Goal: Transaction & Acquisition: Book appointment/travel/reservation

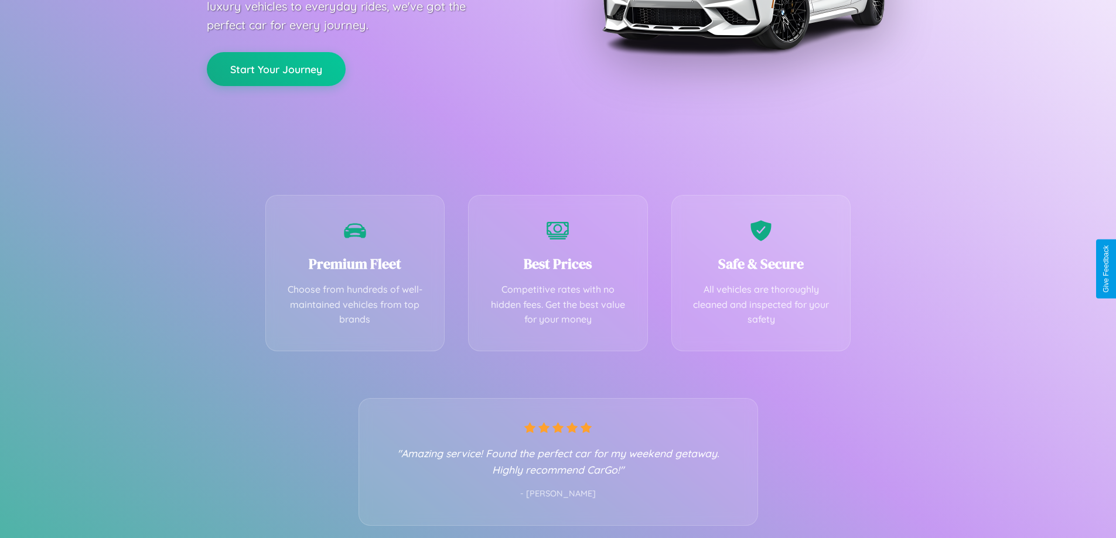
scroll to position [231, 0]
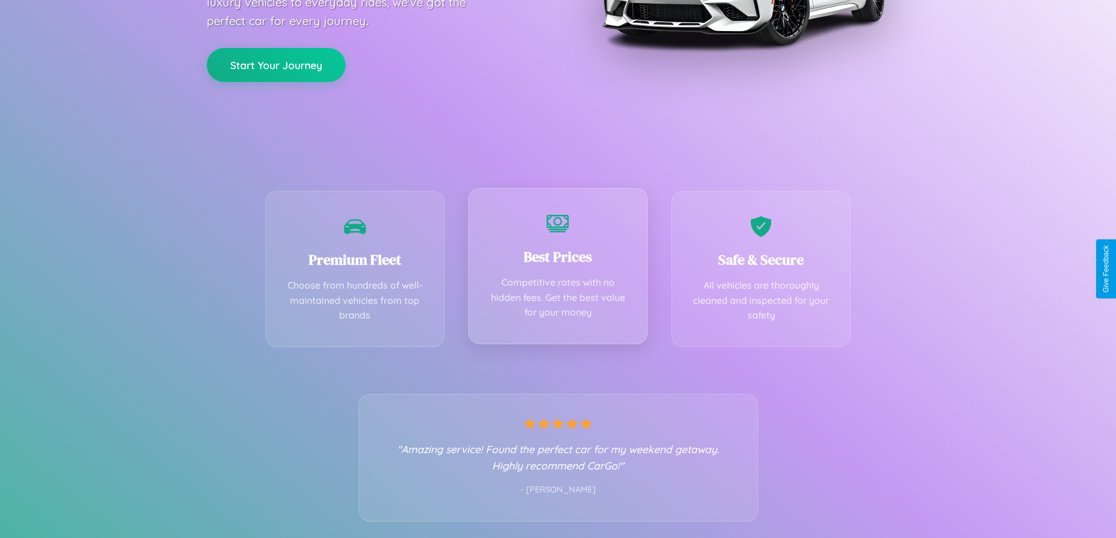
click at [558, 269] on div "Best Prices Competitive rates with no hidden fees. Get the best value for your …" at bounding box center [558, 266] width 180 height 156
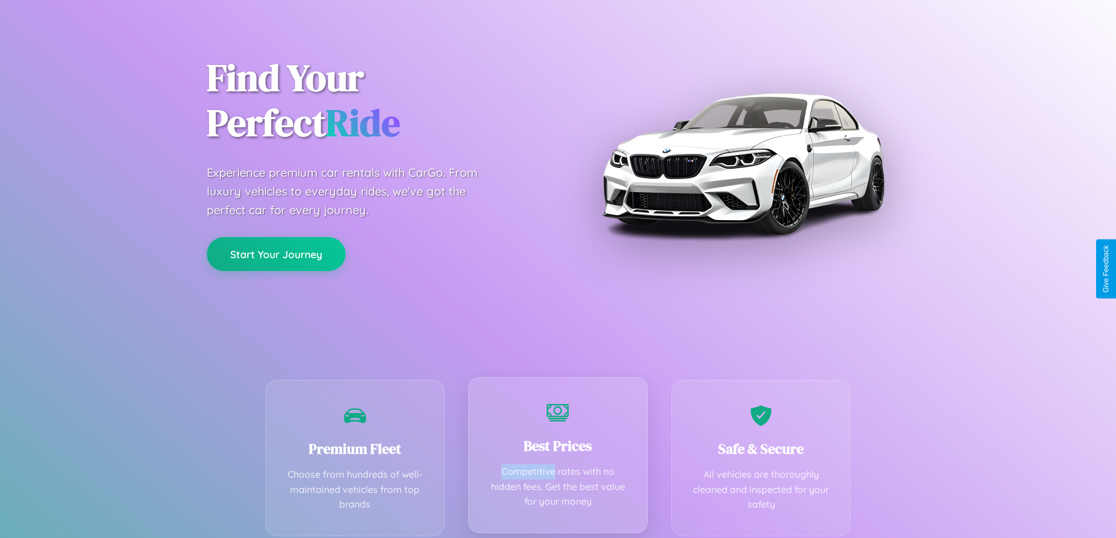
scroll to position [0, 0]
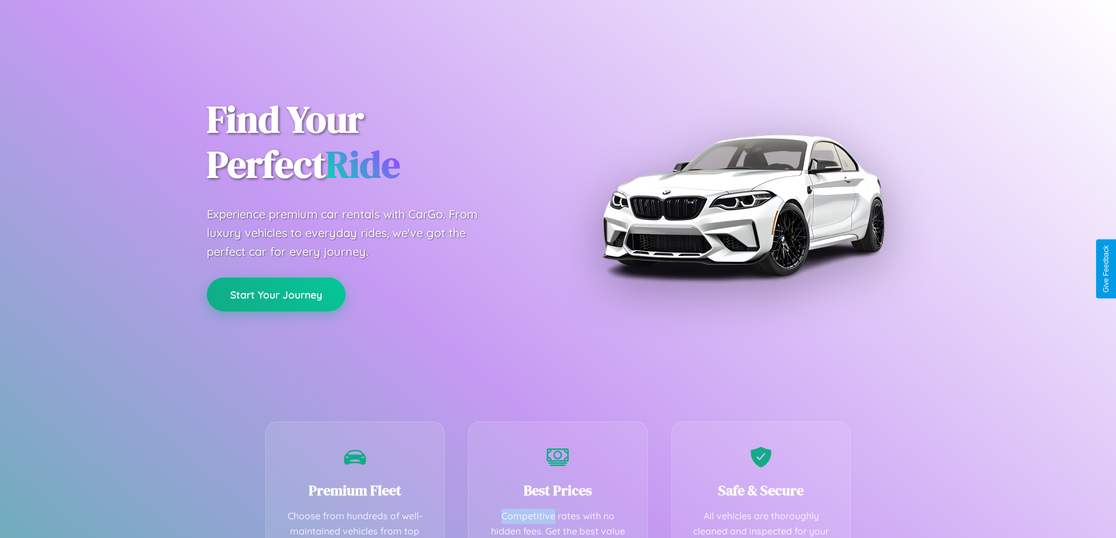
click at [276, 295] on button "Start Your Journey" at bounding box center [276, 295] width 139 height 34
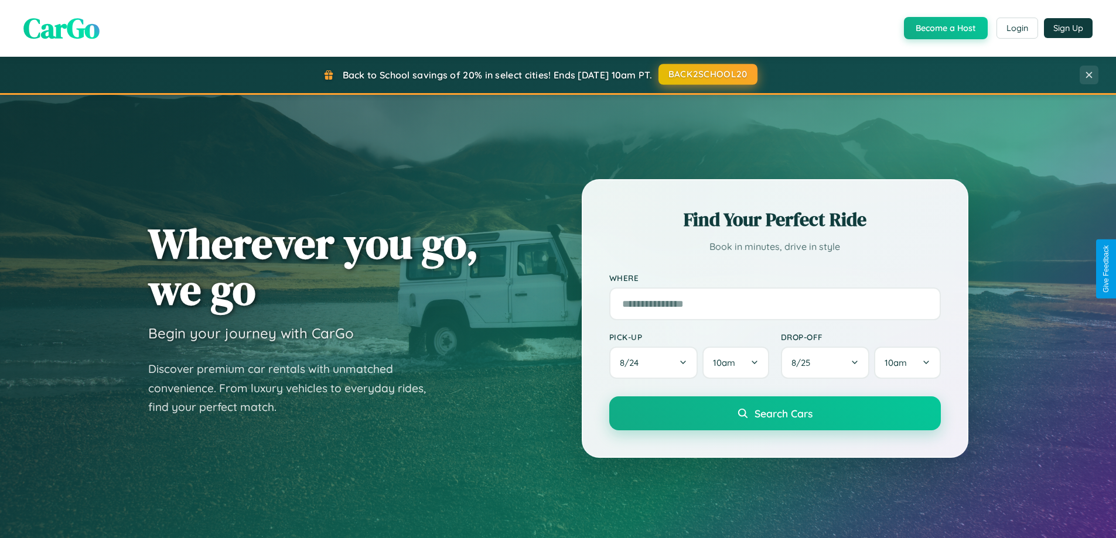
click at [707, 74] on button "BACK2SCHOOL20" at bounding box center [707, 74] width 99 height 21
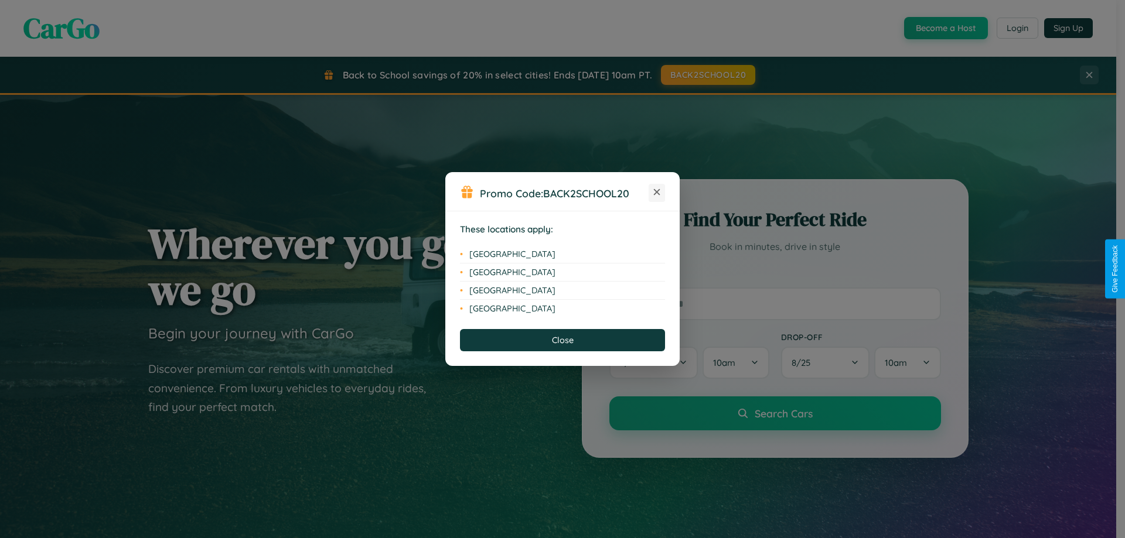
click at [657, 193] on icon at bounding box center [657, 192] width 6 height 6
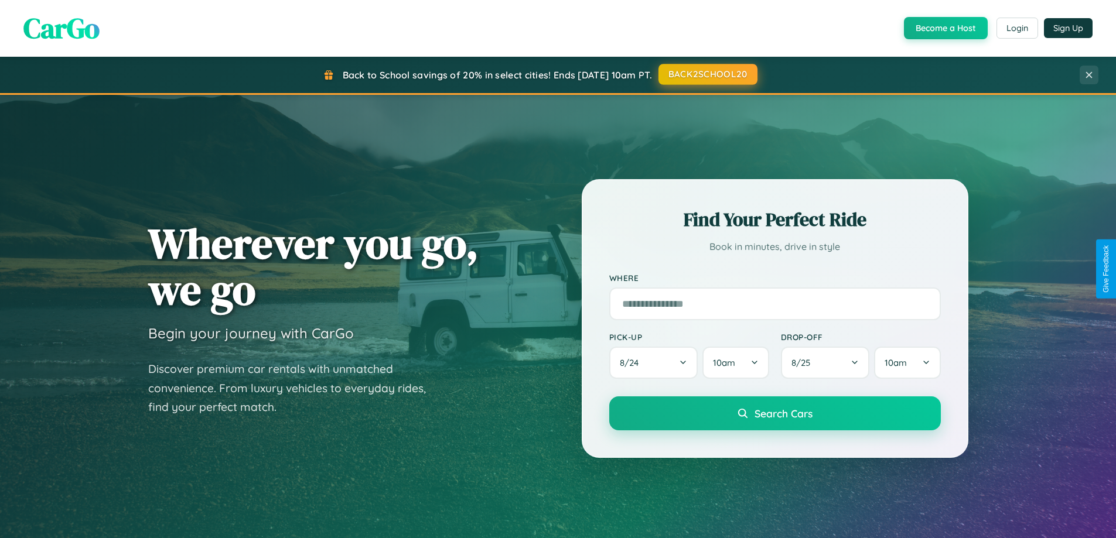
click at [707, 75] on button "BACK2SCHOOL20" at bounding box center [707, 74] width 99 height 21
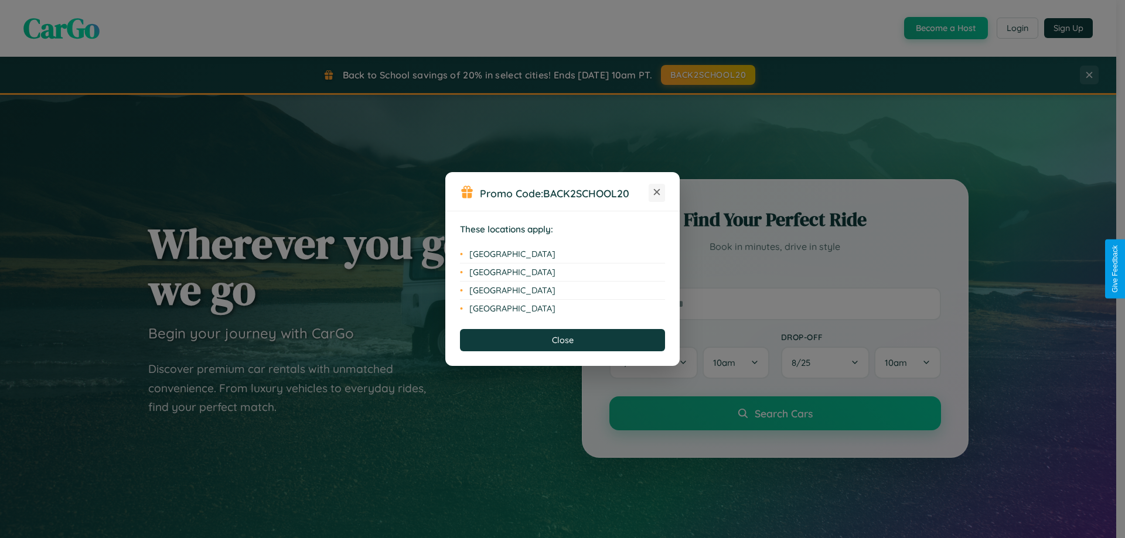
click at [657, 193] on icon at bounding box center [657, 192] width 6 height 6
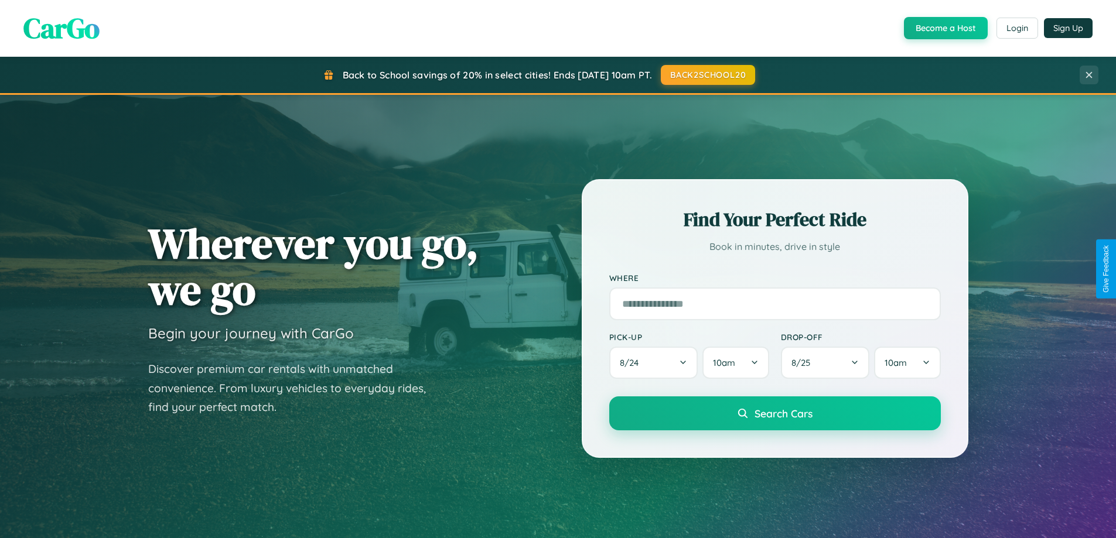
scroll to position [505, 0]
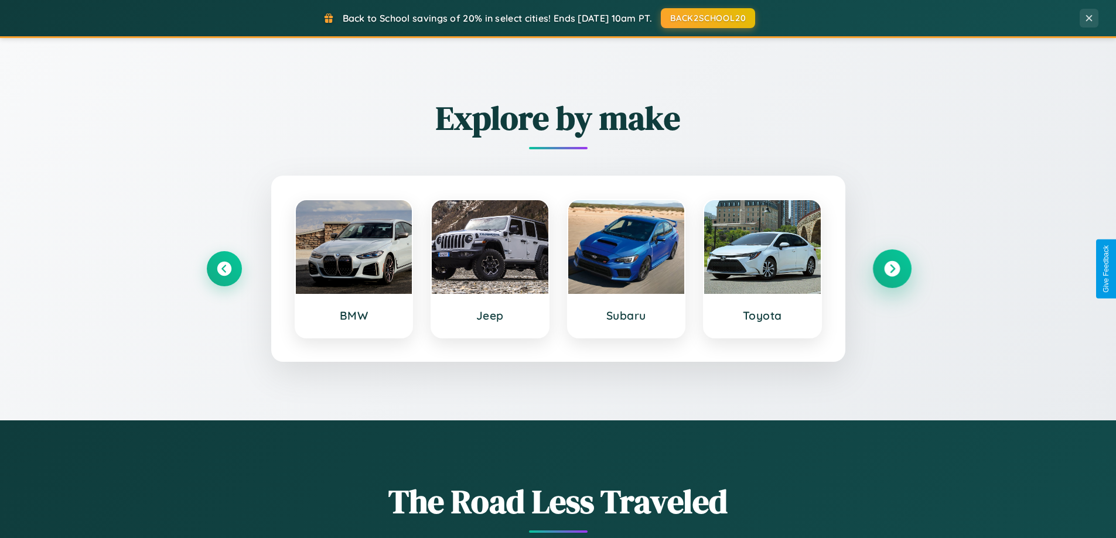
click at [891, 269] on icon at bounding box center [892, 269] width 16 height 16
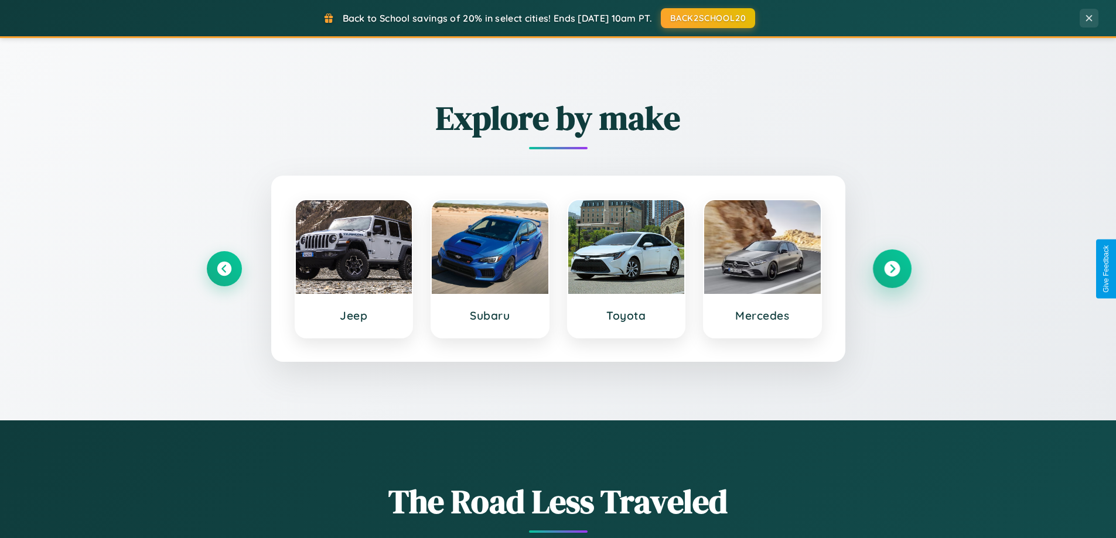
click at [891, 269] on icon at bounding box center [892, 269] width 16 height 16
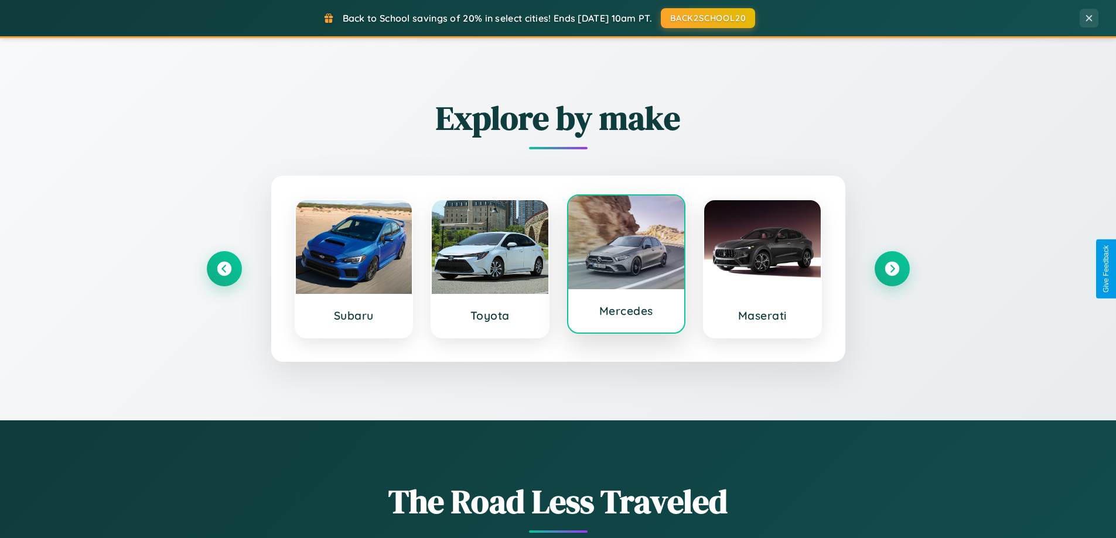
click at [626, 267] on div at bounding box center [626, 243] width 117 height 94
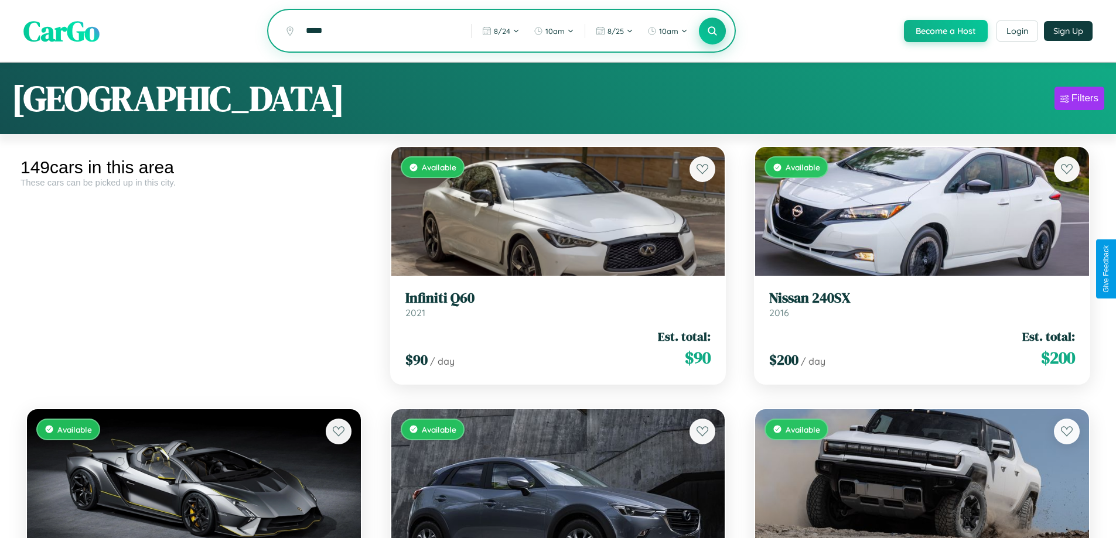
click at [712, 32] on icon at bounding box center [712, 30] width 11 height 11
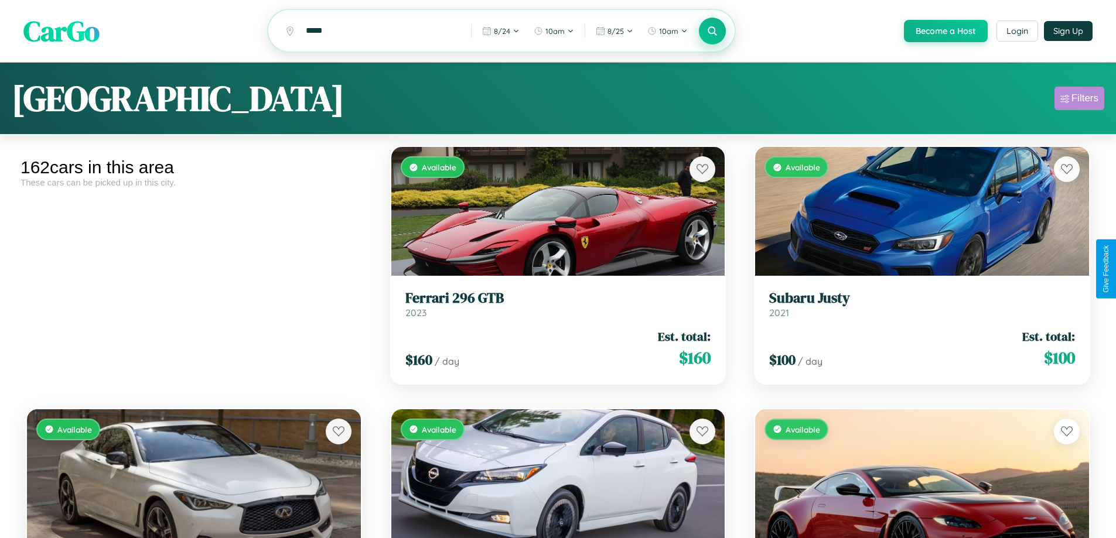
click at [1079, 100] on div "Filters" at bounding box center [1084, 99] width 27 height 12
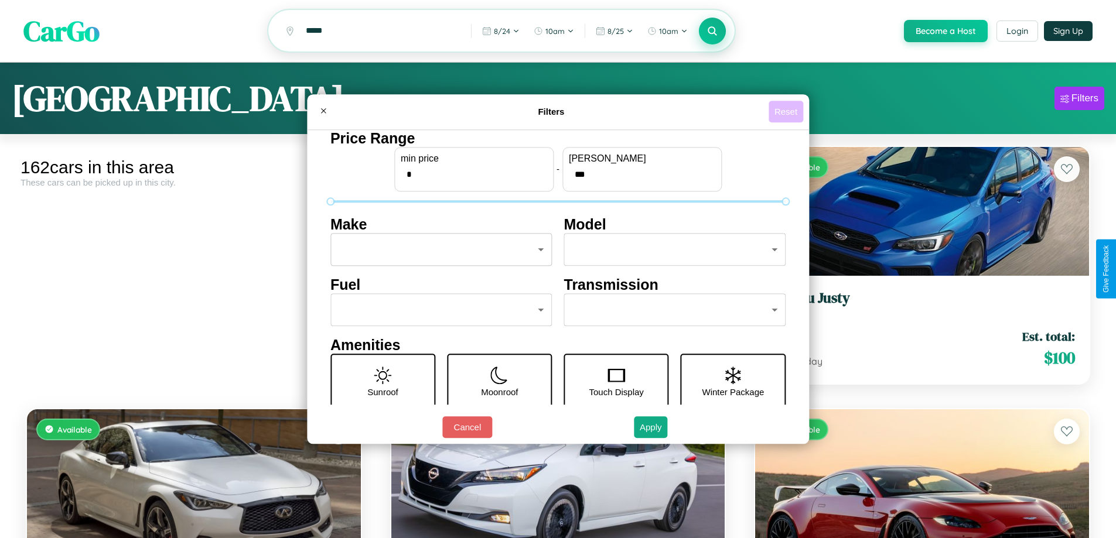
click at [787, 111] on button "Reset" at bounding box center [785, 112] width 35 height 22
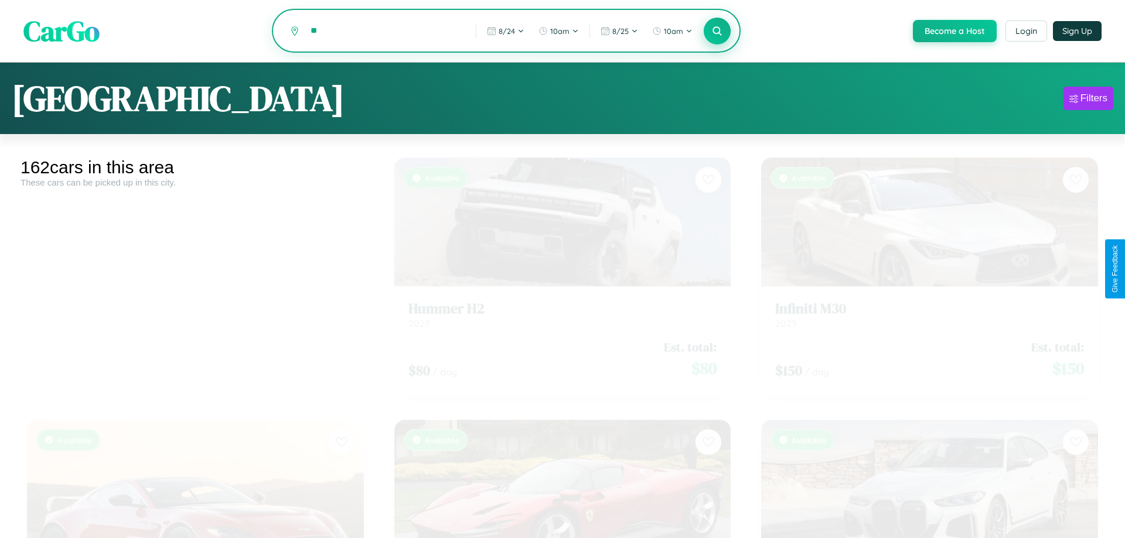
type input "*"
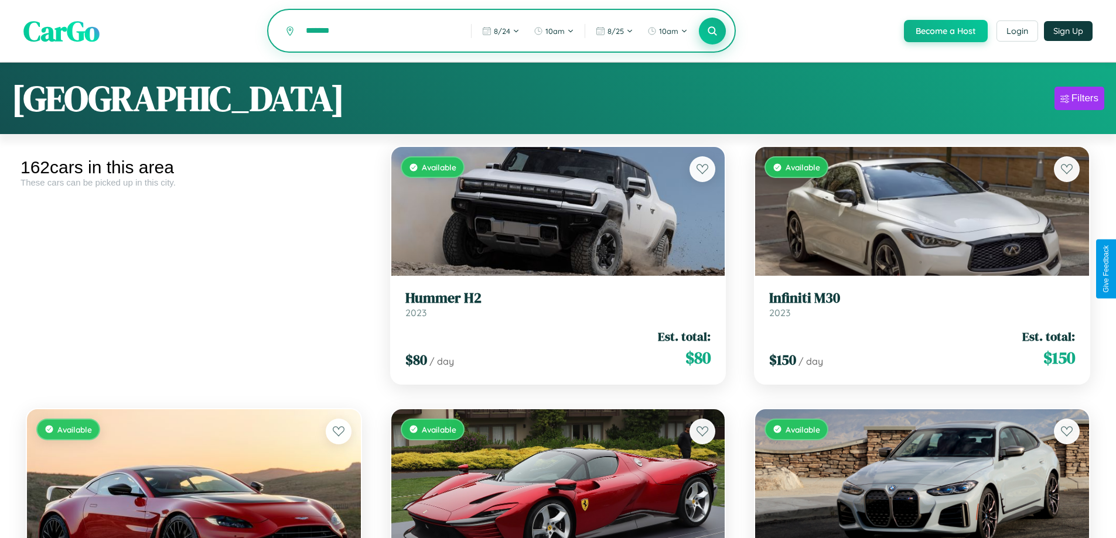
type input "*******"
click at [712, 32] on icon at bounding box center [712, 30] width 11 height 11
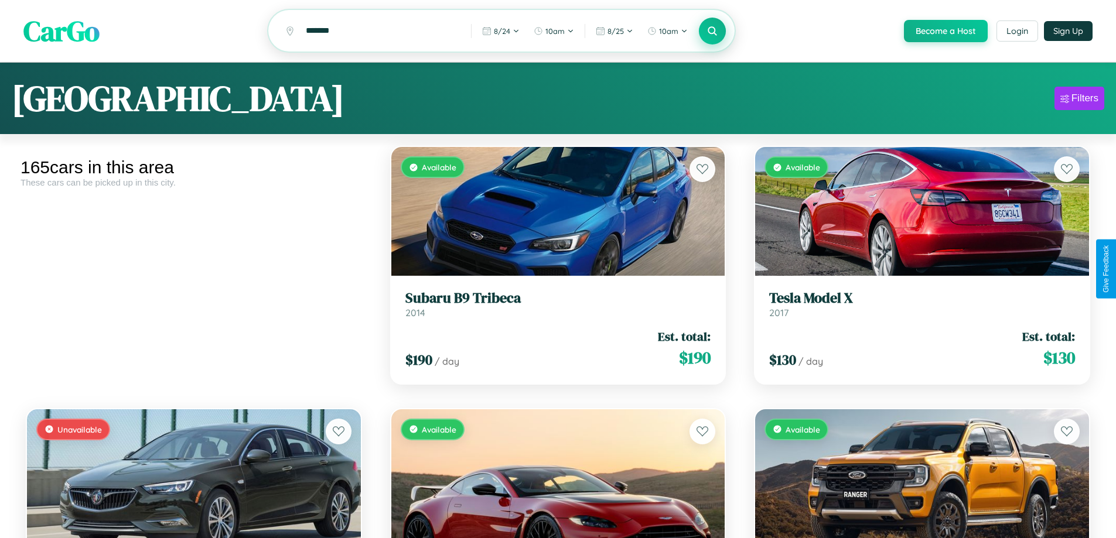
scroll to position [5673, 0]
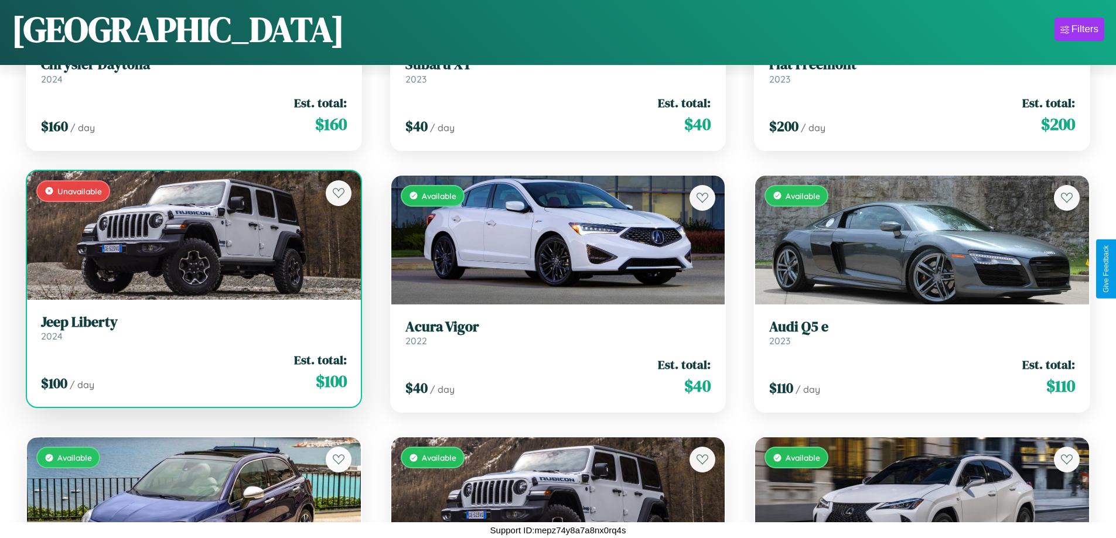
click at [192, 332] on link "Jeep Liberty 2024" at bounding box center [194, 328] width 306 height 29
